Goal: Task Accomplishment & Management: Manage account settings

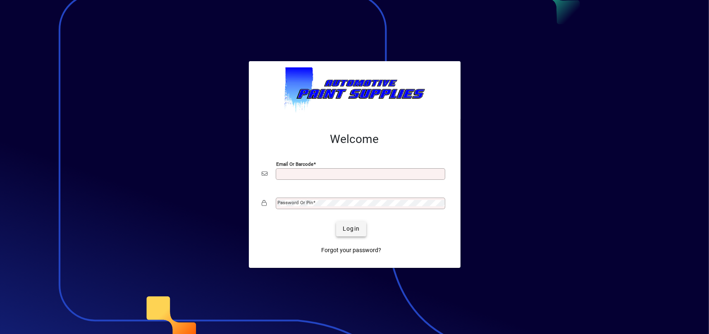
type input "**********"
click at [347, 225] on span "Login" at bounding box center [351, 229] width 17 height 9
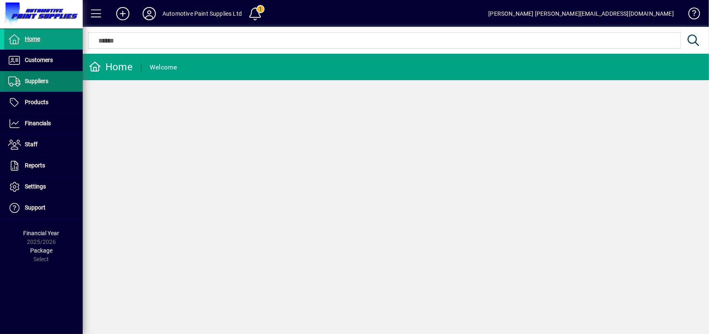
click at [42, 83] on span "Suppliers" at bounding box center [37, 81] width 24 height 7
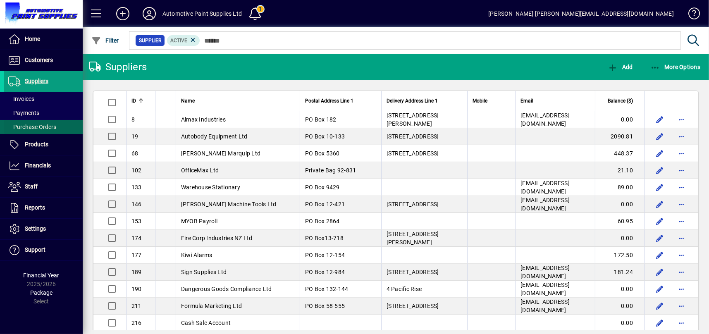
click at [61, 119] on span at bounding box center [43, 127] width 79 height 20
